Goal: Complete application form

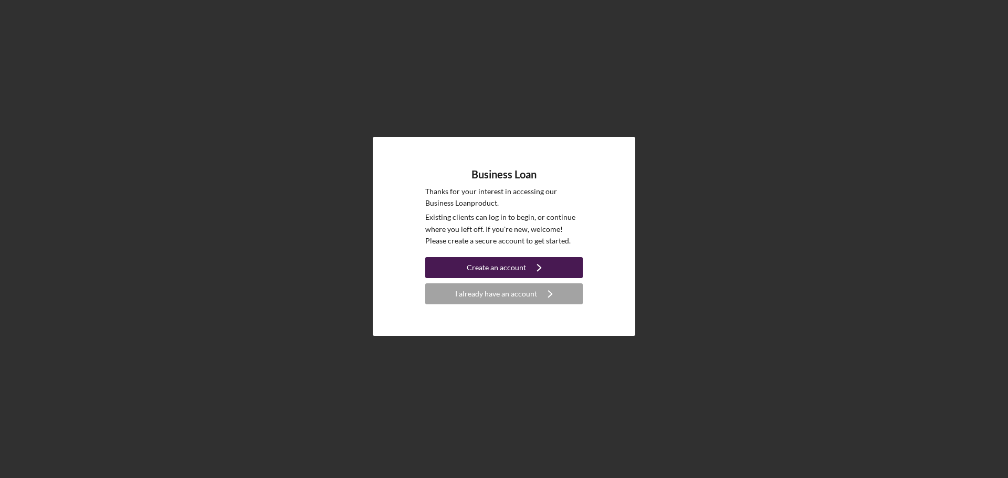
click at [517, 270] on div "Create an account" at bounding box center [496, 267] width 59 height 21
